Goal: Task Accomplishment & Management: Manage account settings

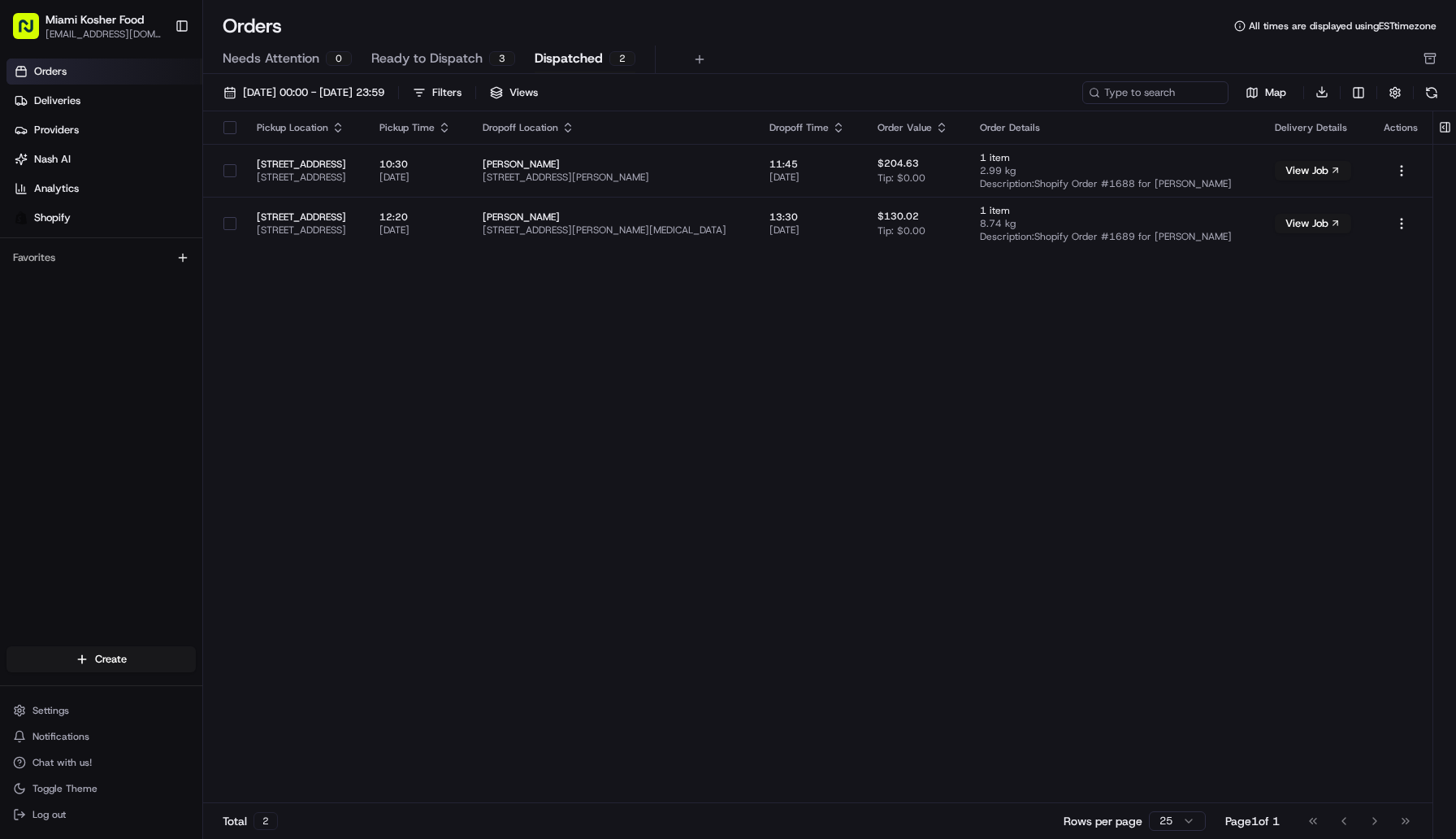
click at [457, 56] on span "Ready to Dispatch" at bounding box center [427, 58] width 111 height 20
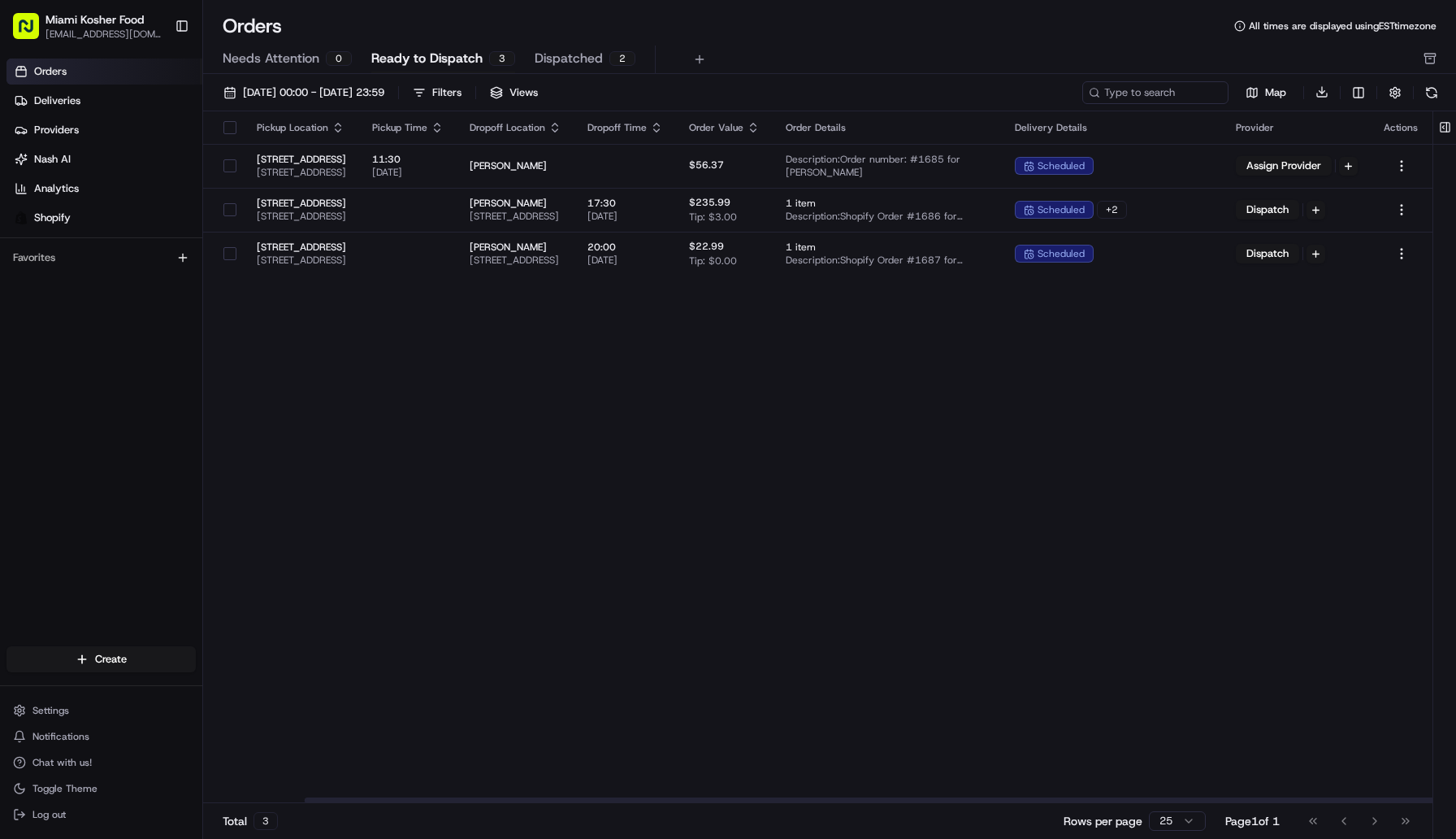
scroll to position [0, 110]
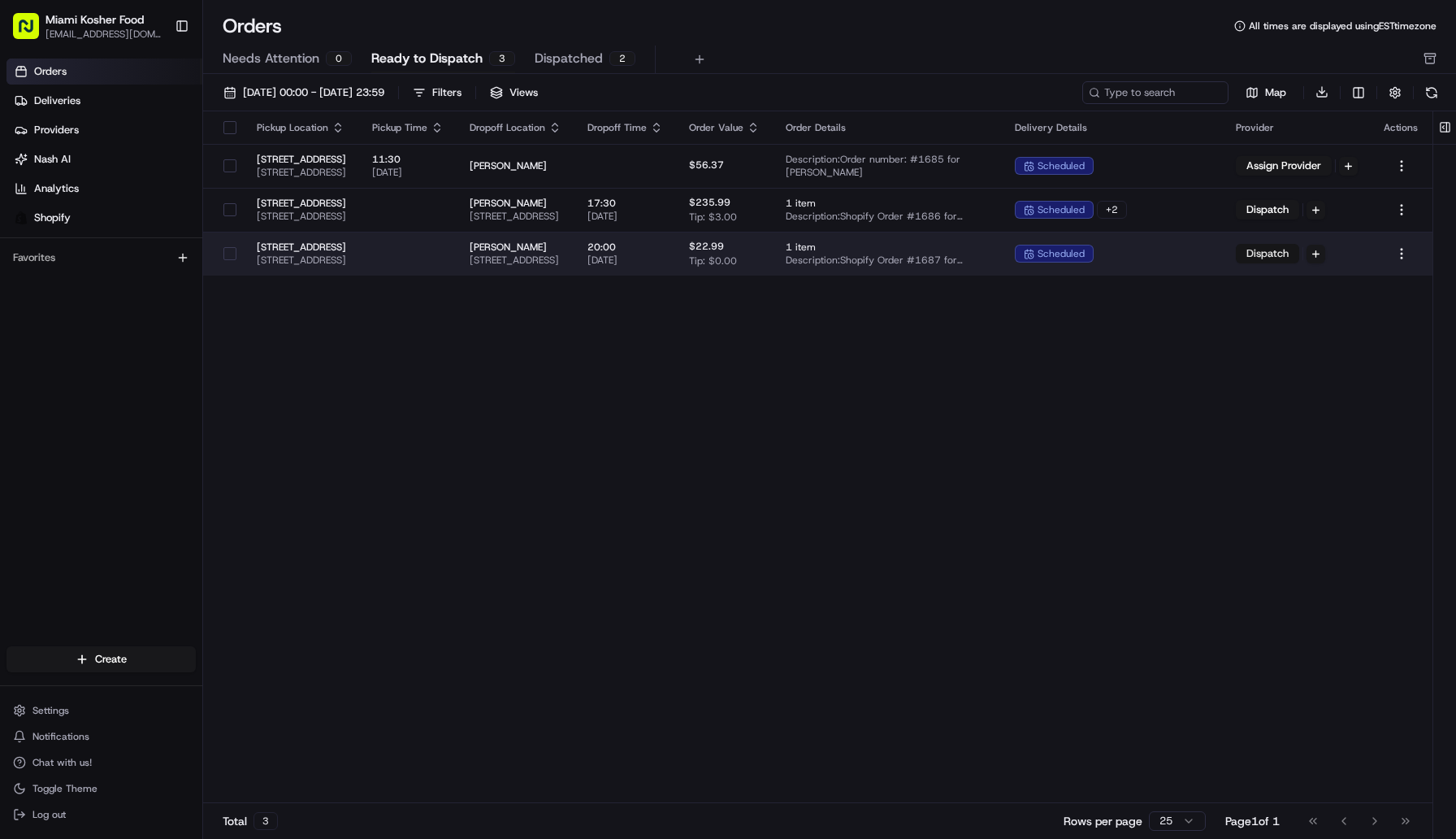
click at [1259, 248] on button "Dispatch" at bounding box center [1268, 253] width 63 height 20
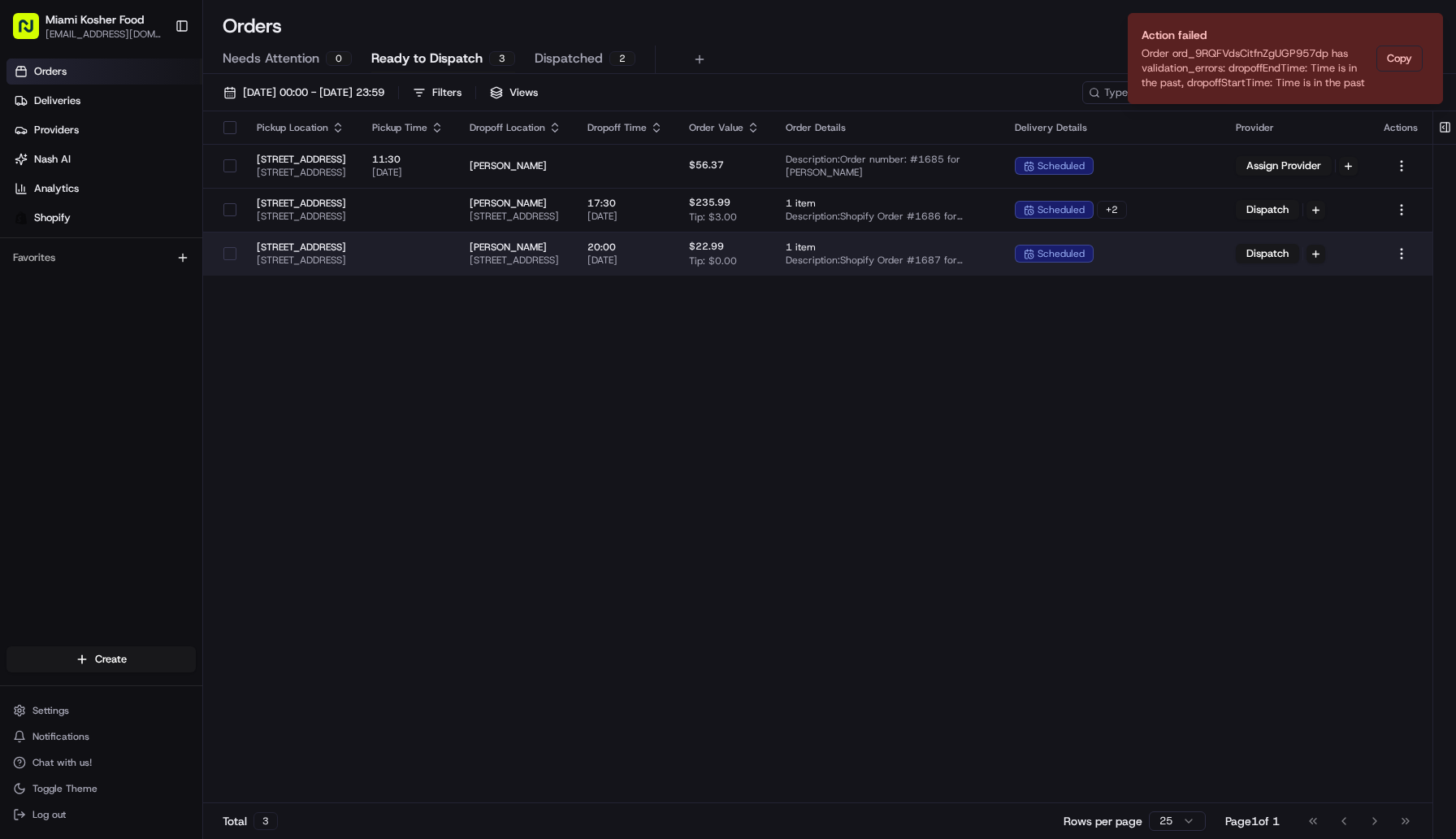
click at [1171, 244] on td "scheduled" at bounding box center [1113, 253] width 221 height 44
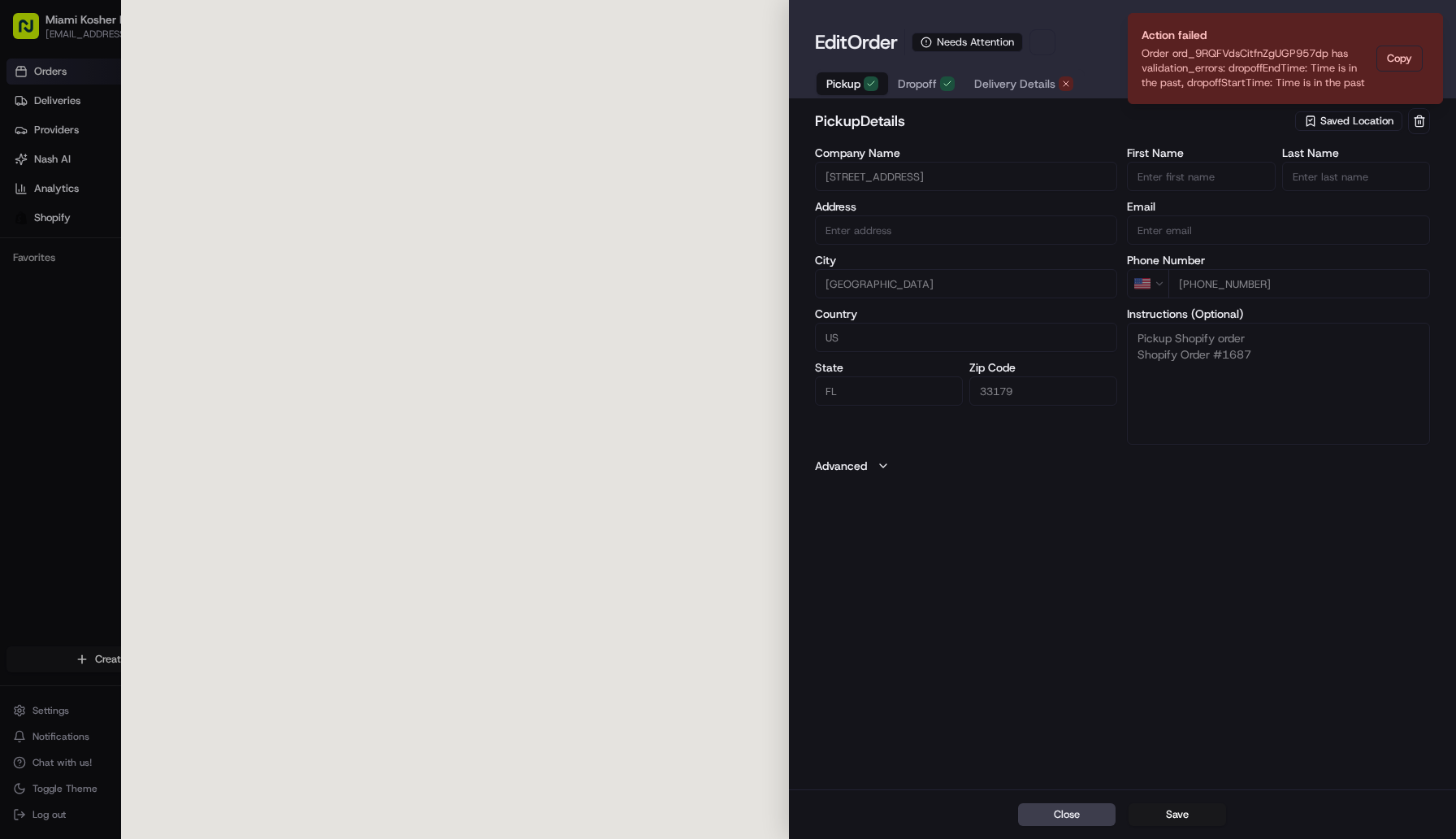
type input "[STREET_ADDRESS]"
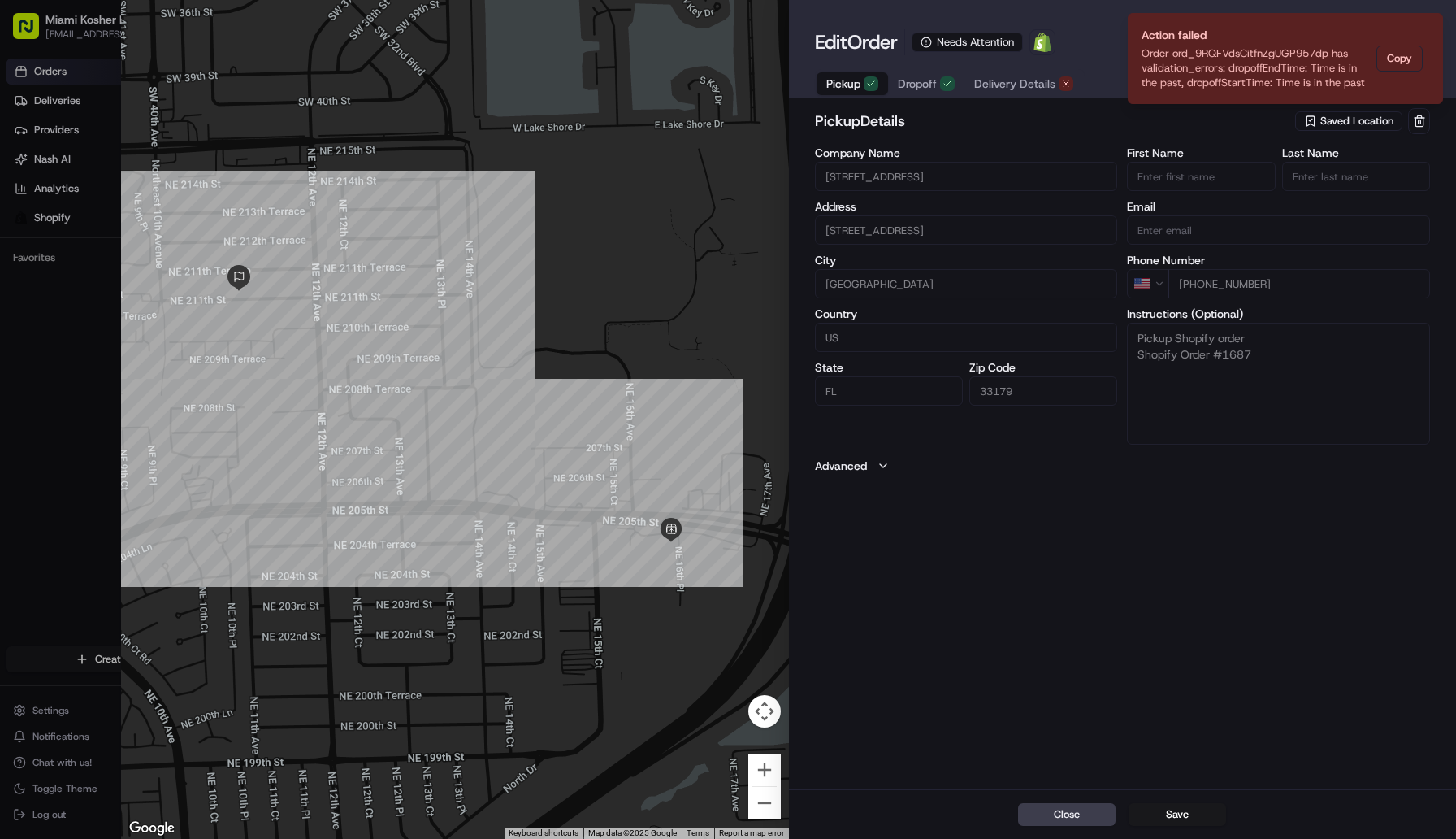
click at [1037, 81] on span "Delivery Details" at bounding box center [1015, 83] width 81 height 16
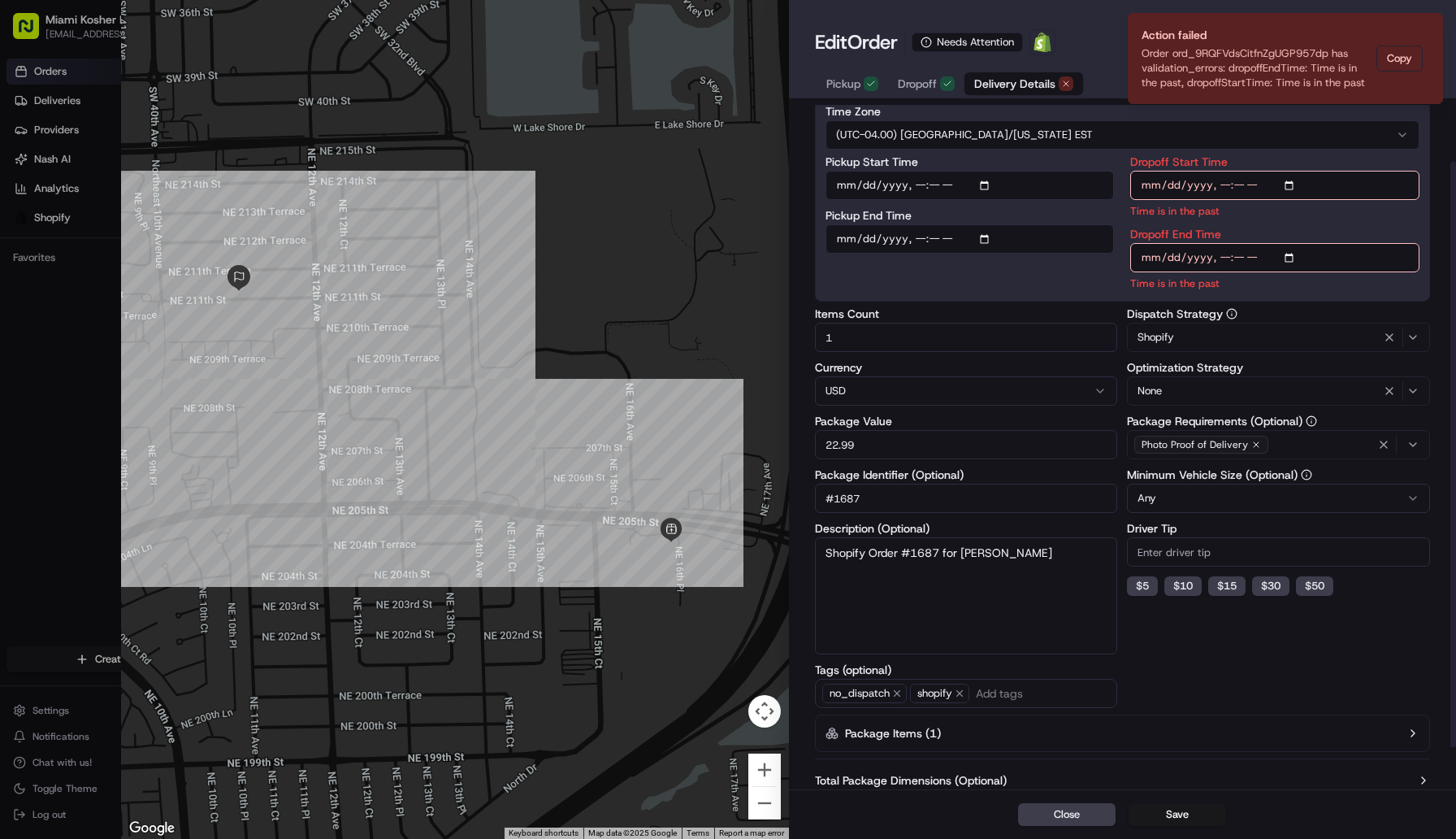
scroll to position [114, 0]
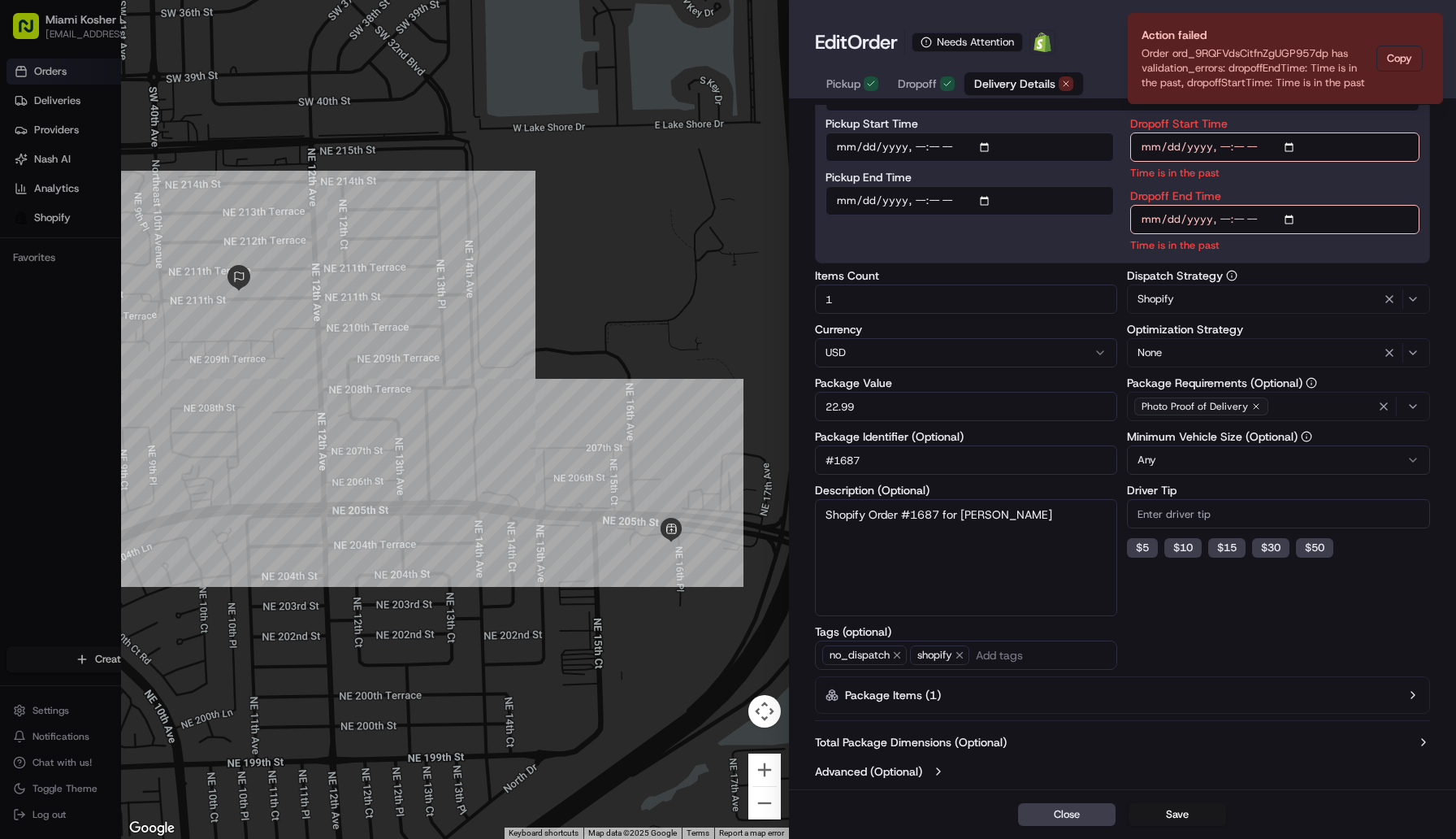
click at [1118, 681] on button "Package Items ( 1 )" at bounding box center [1122, 695] width 615 height 37
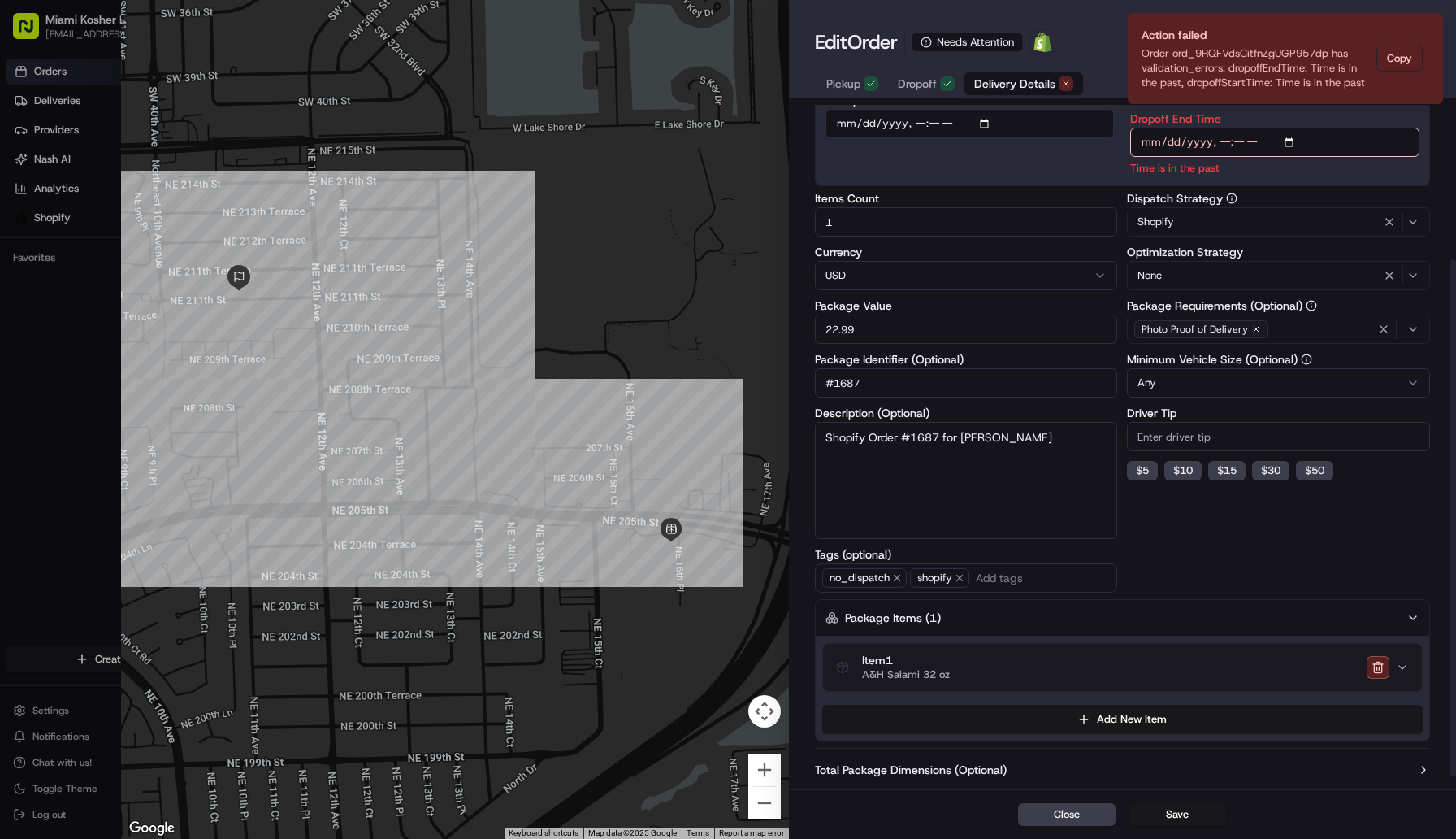
scroll to position [219, 0]
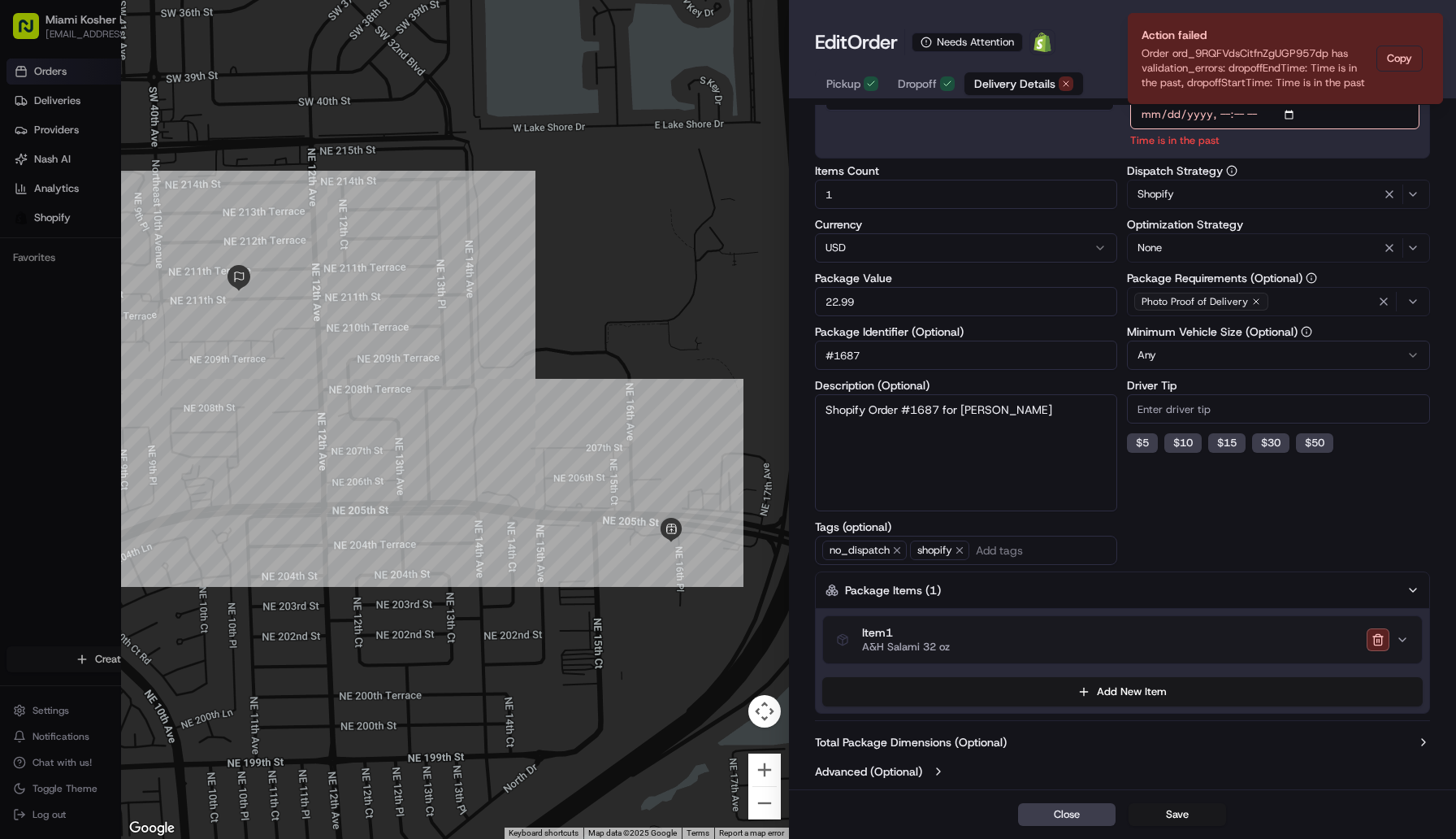
click at [1013, 644] on div "Item 1 A&H Salami 32 oz" at bounding box center [1116, 639] width 560 height 28
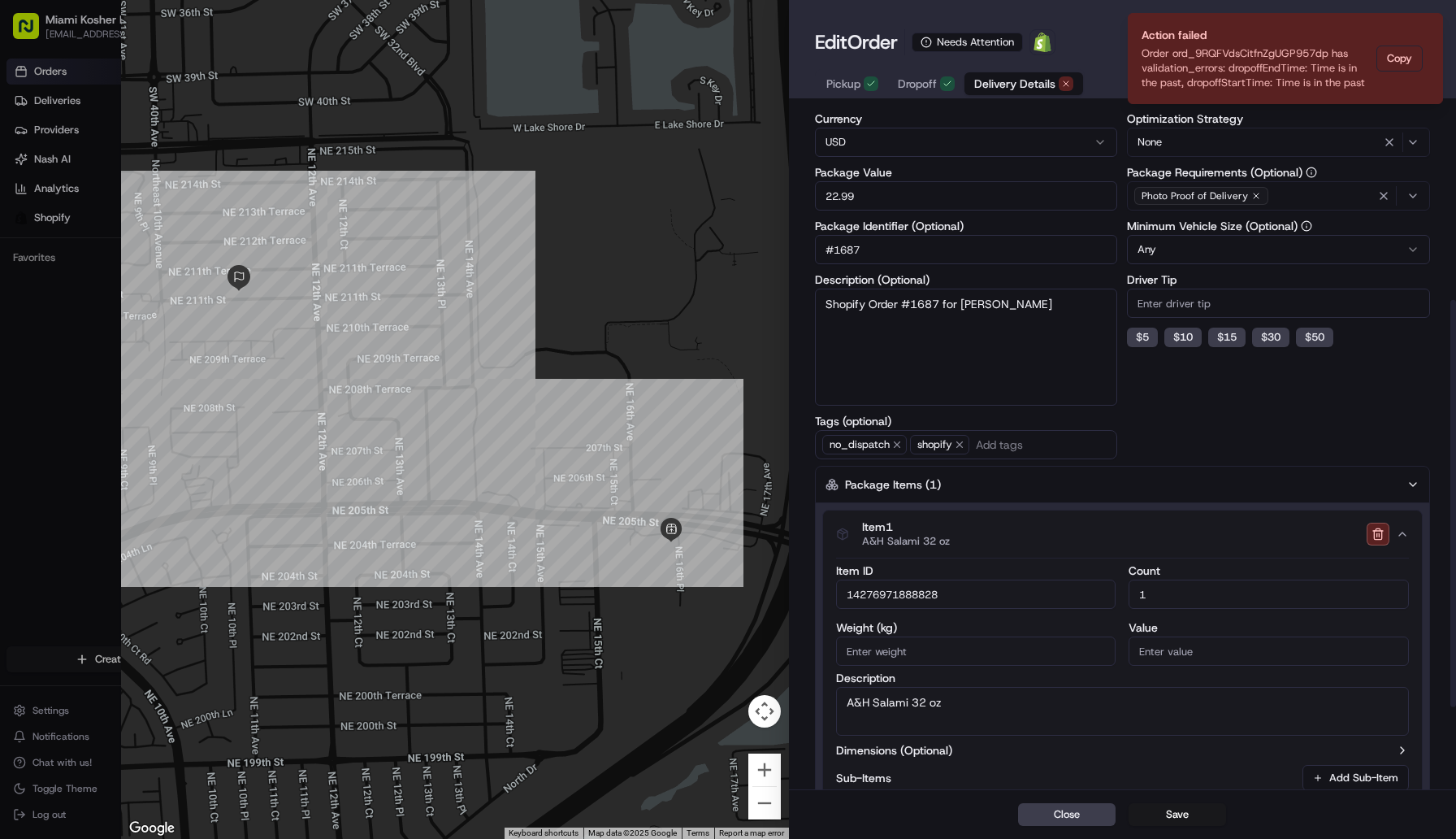
scroll to position [327, 0]
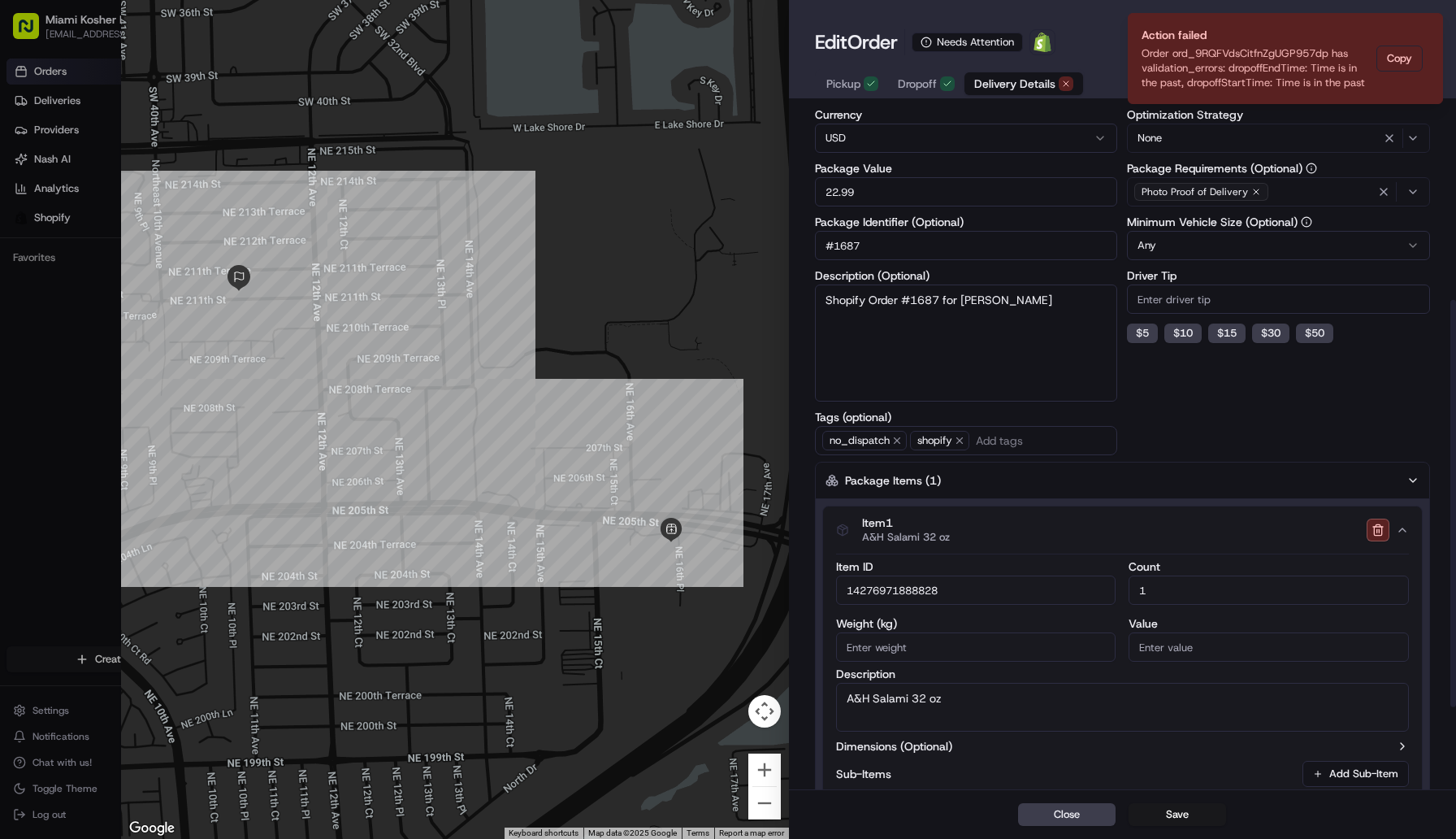
click at [953, 594] on input "14276971888828" at bounding box center [976, 590] width 280 height 29
type input "14276971888828"
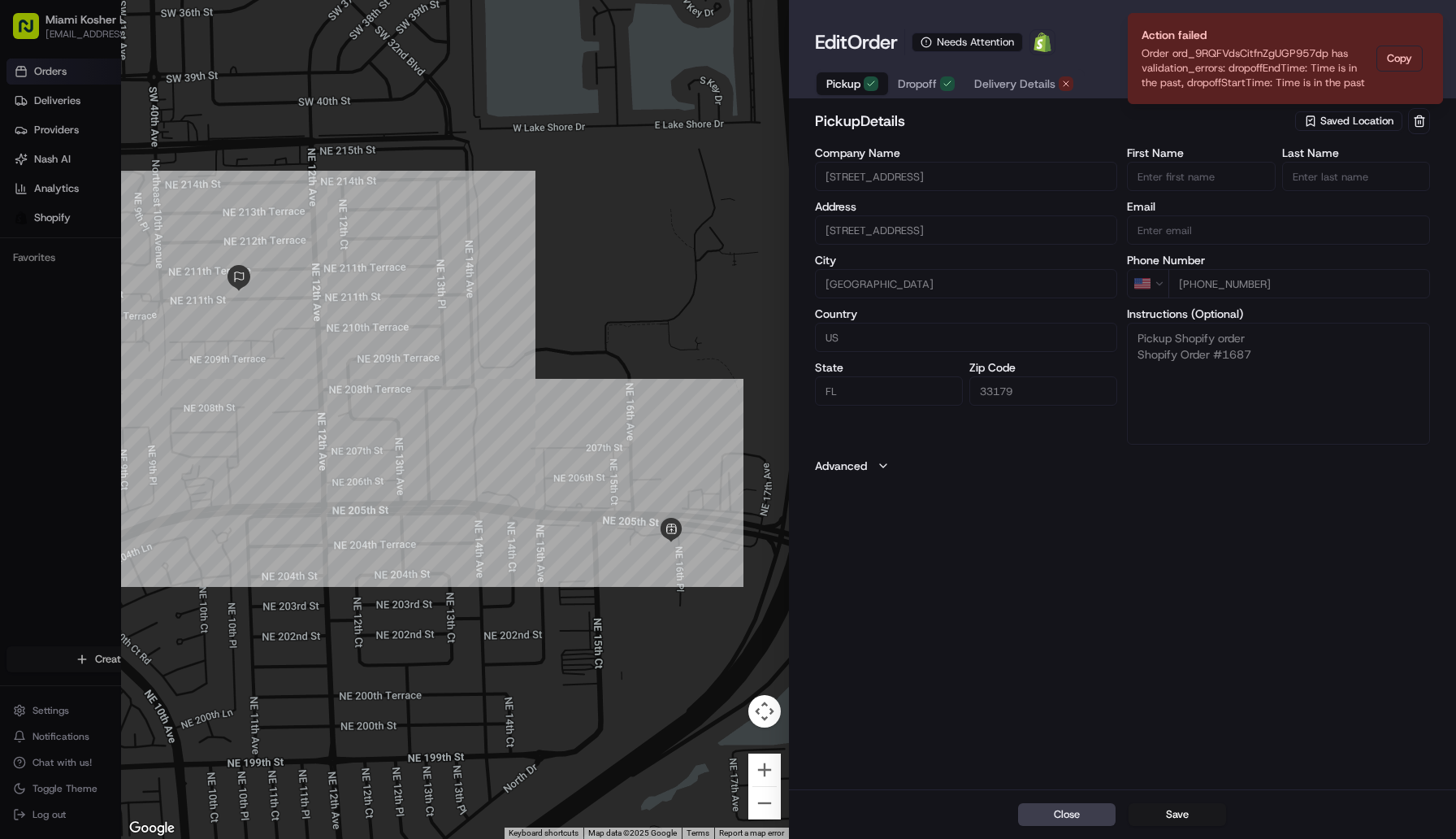
scroll to position [0, 0]
click at [871, 86] on icon "button" at bounding box center [871, 83] width 10 height 10
click at [940, 89] on div "button" at bounding box center [947, 83] width 15 height 15
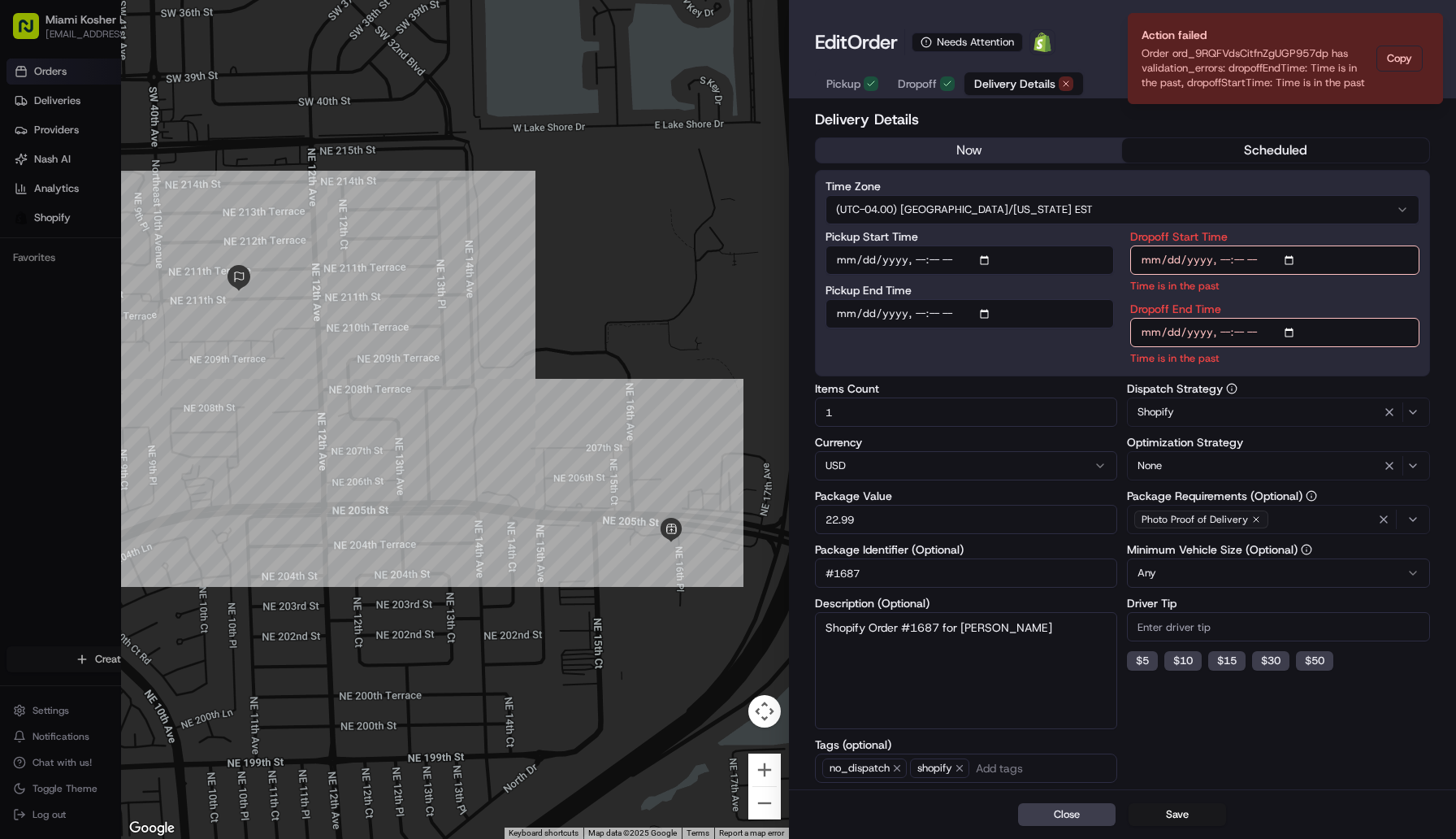
click at [996, 78] on span "Delivery Details" at bounding box center [1015, 83] width 81 height 16
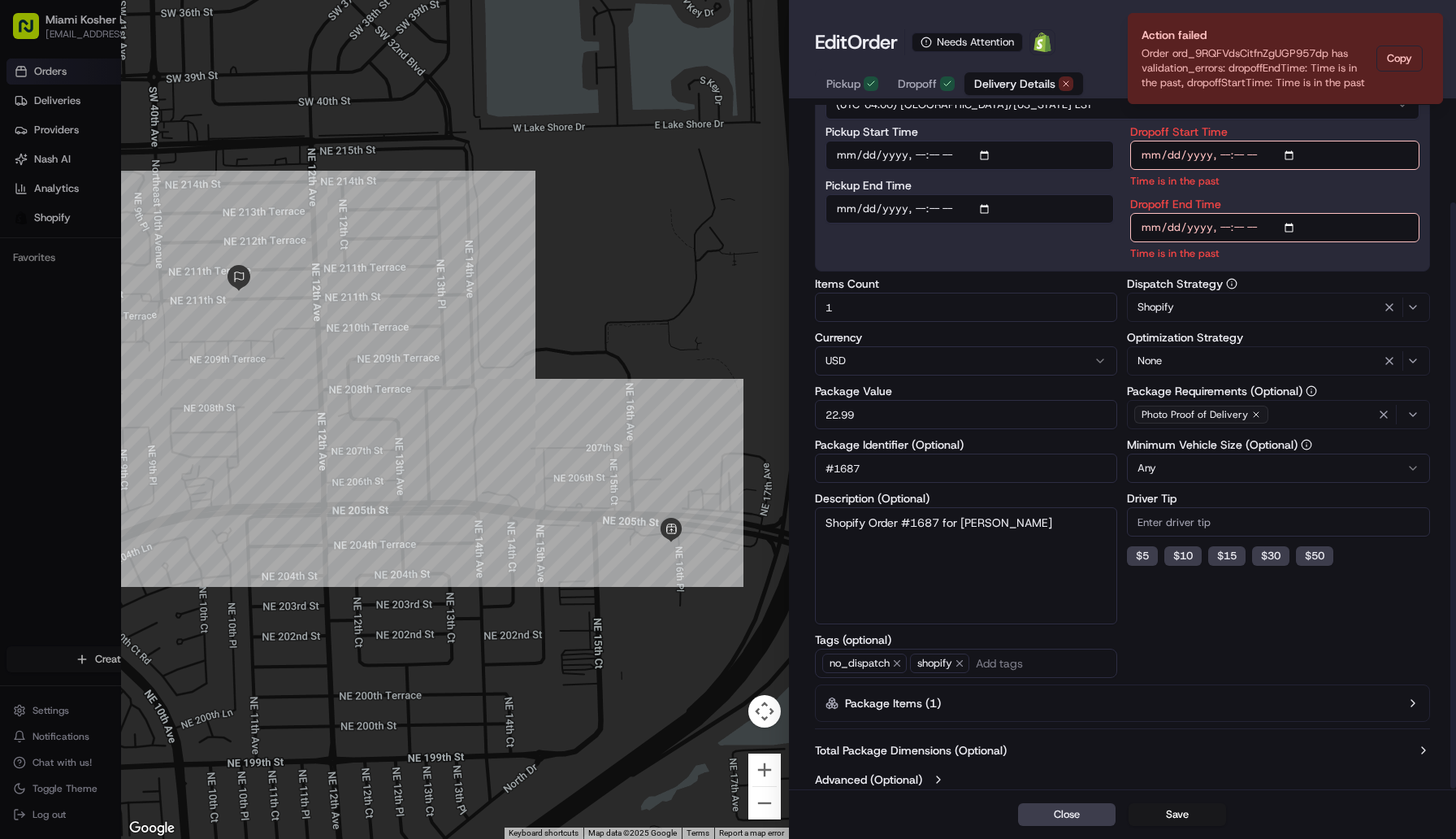
scroll to position [114, 0]
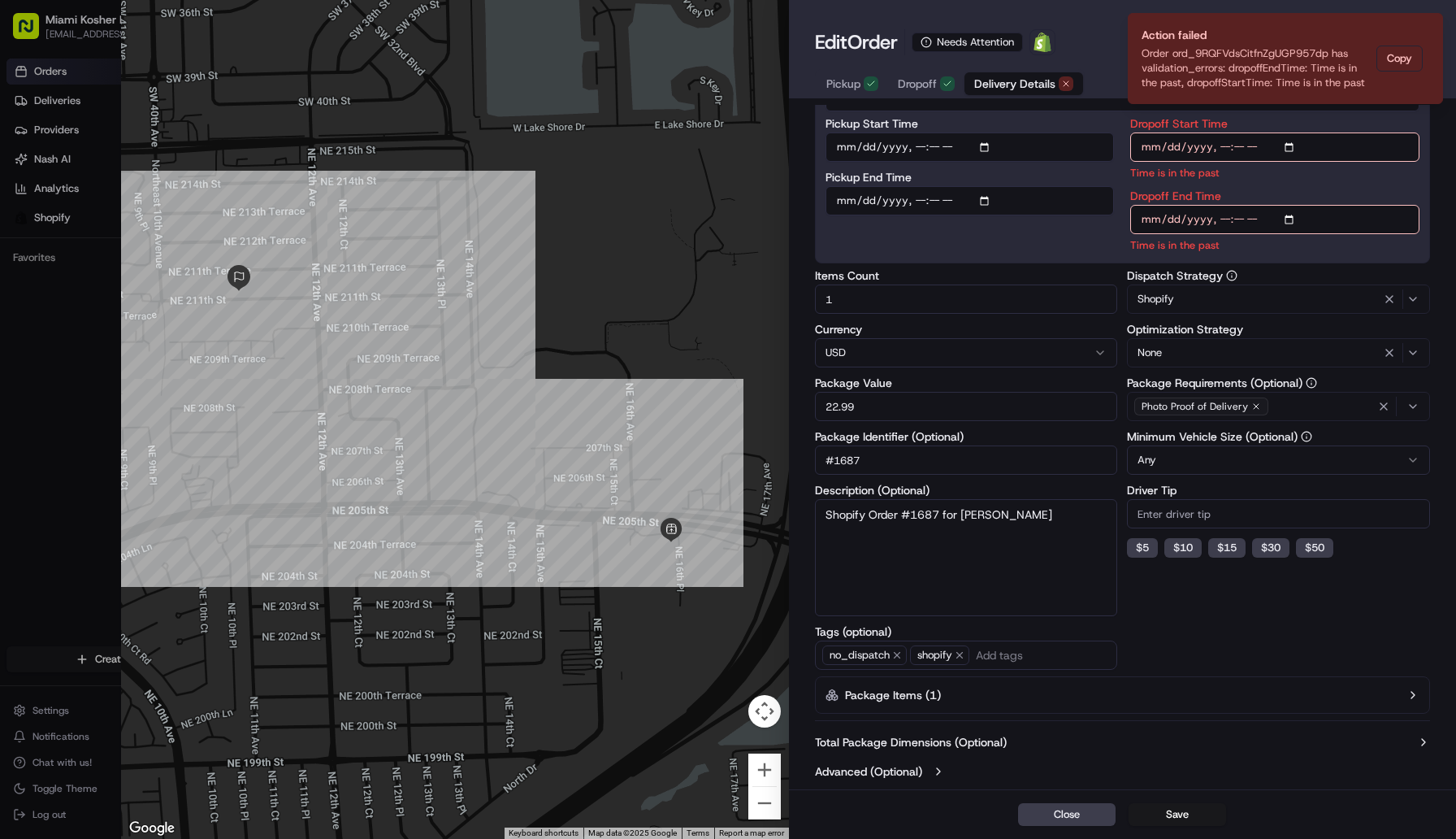
click at [1057, 702] on button "Package Items ( 1 )" at bounding box center [1122, 695] width 615 height 37
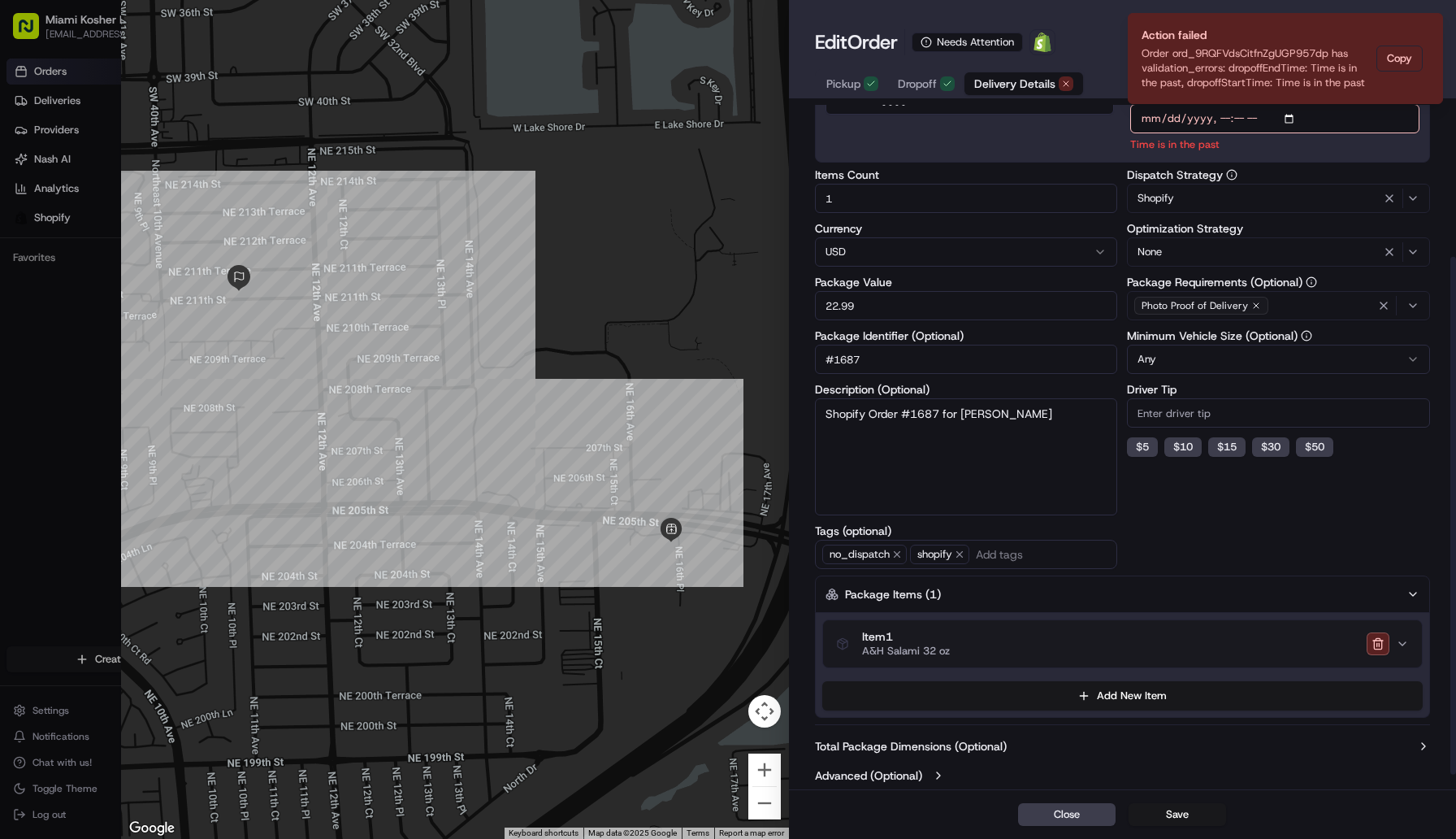
scroll to position [219, 0]
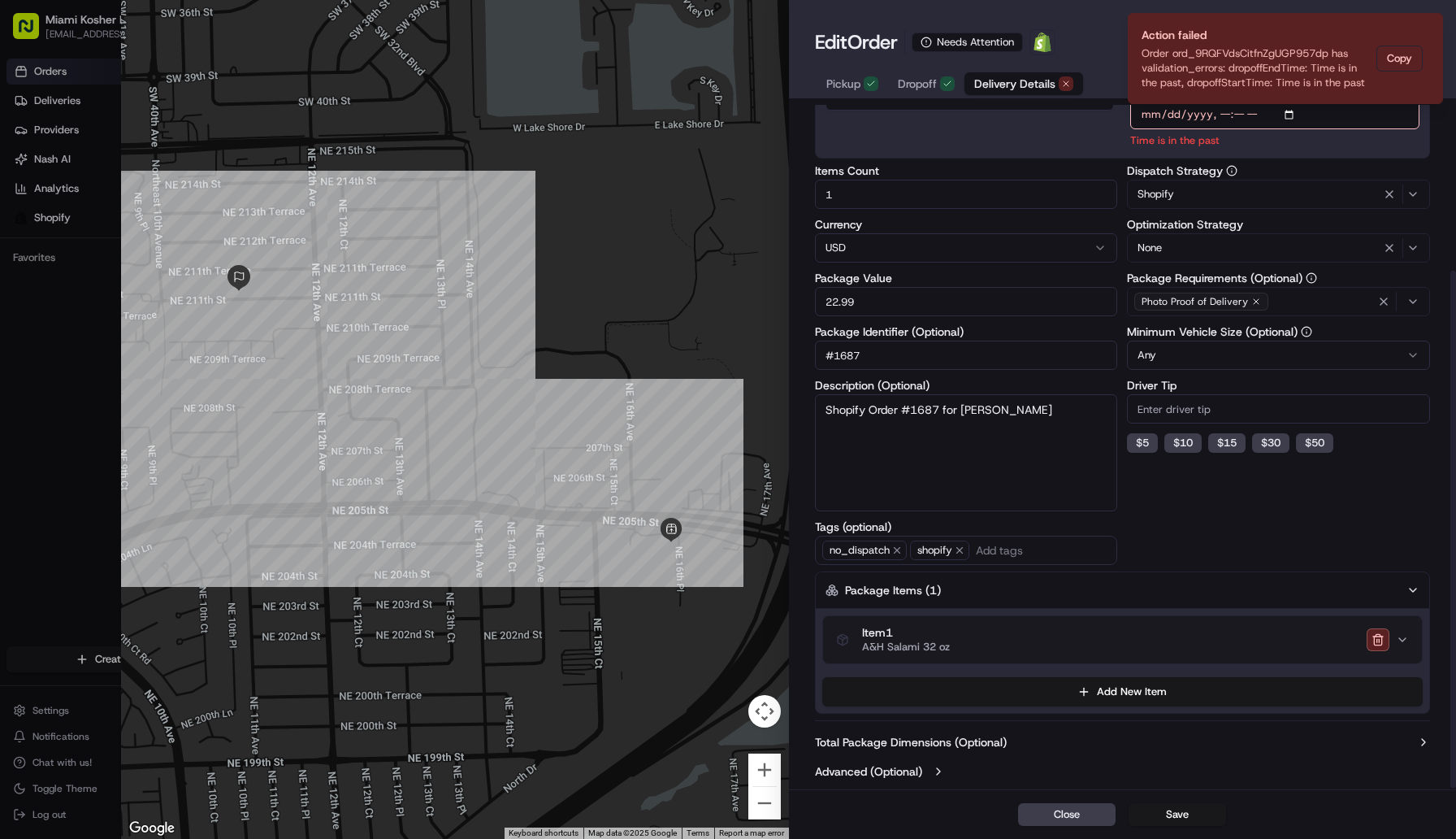
click at [1017, 634] on div "Item 1 A&H Salami 32 oz" at bounding box center [1116, 639] width 560 height 28
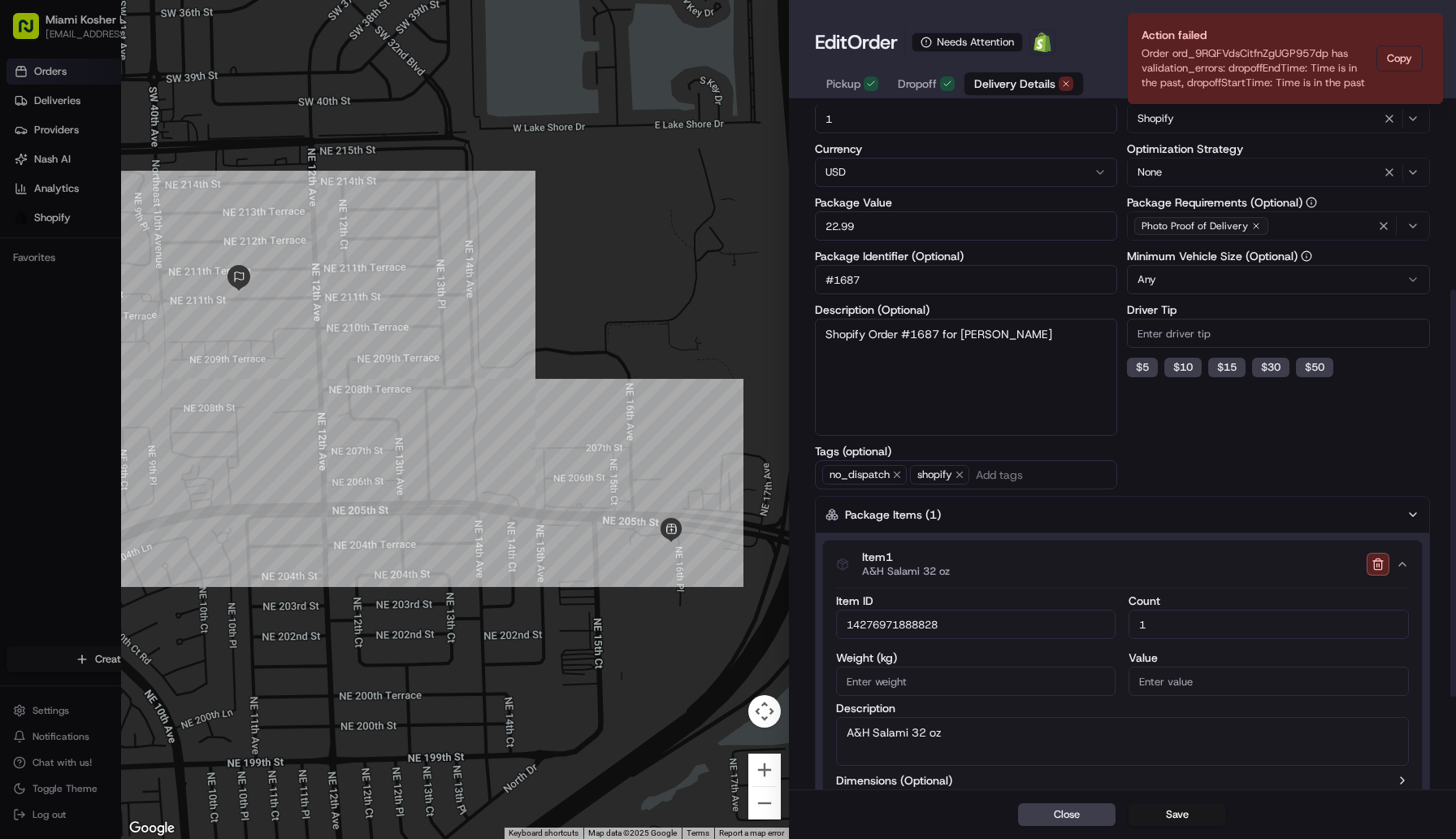
scroll to position [310, 0]
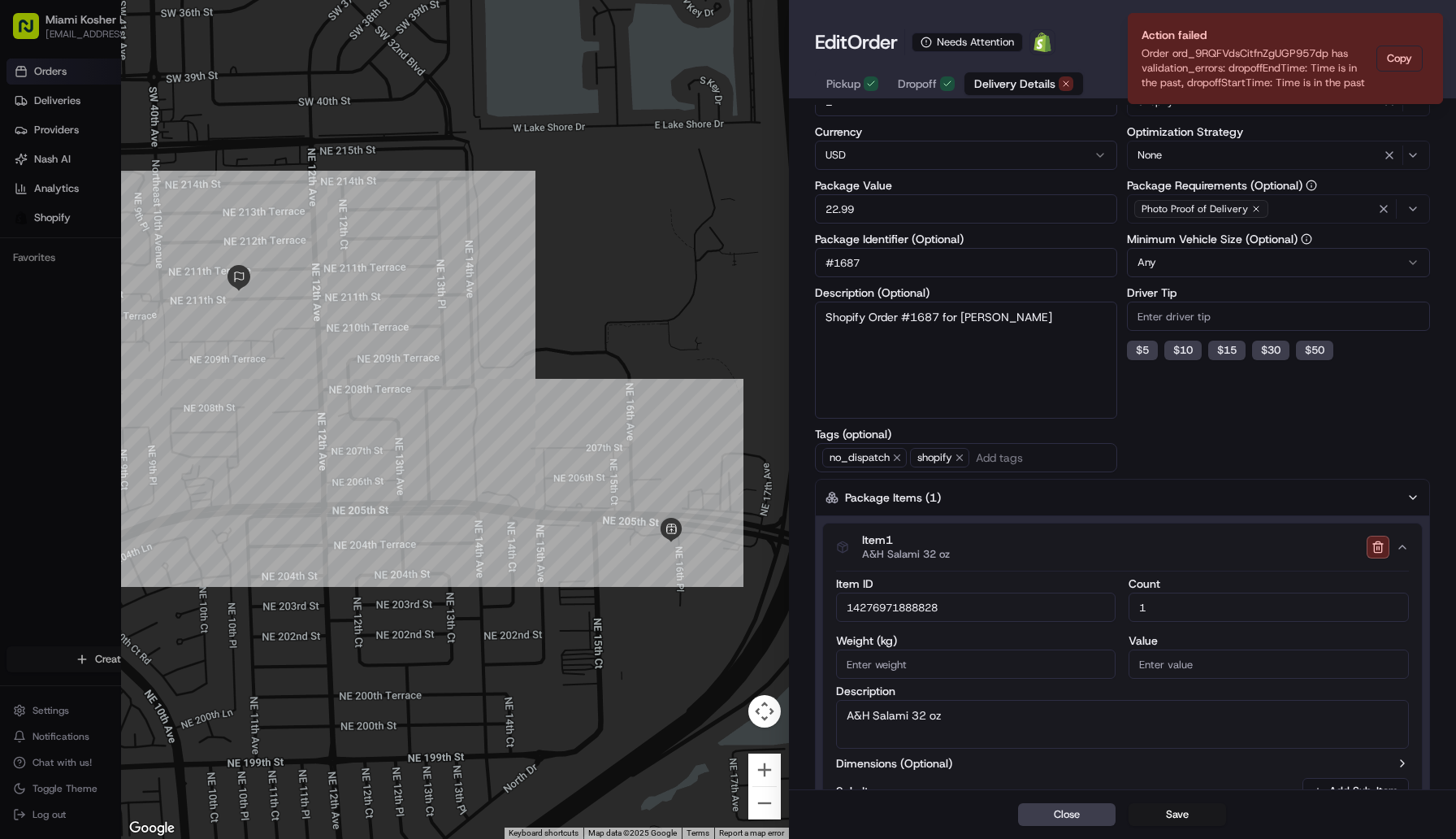
click at [922, 613] on input "14276971888828" at bounding box center [976, 607] width 280 height 29
click at [952, 615] on input "14276971888828" at bounding box center [976, 607] width 280 height 29
drag, startPoint x: 952, startPoint y: 615, endPoint x: 1019, endPoint y: 759, distance: 158.8
click at [1019, 759] on div "Item ID 14276971888828 Count 1 Weight ( kg ) Value Description A&H Salami 32 oz…" at bounding box center [1122, 693] width 599 height 246
